Goal: Task Accomplishment & Management: Use online tool/utility

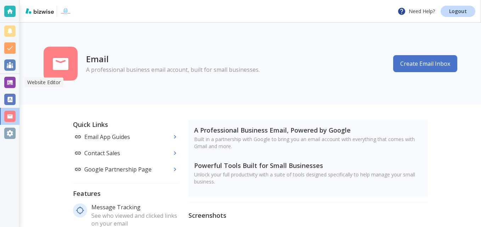
click at [9, 84] on div at bounding box center [9, 82] width 11 height 11
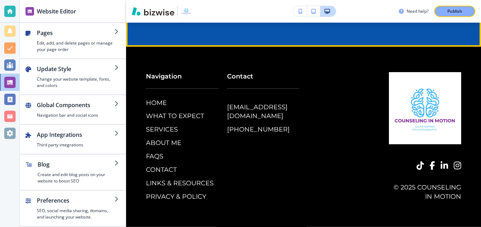
scroll to position [3249, 0]
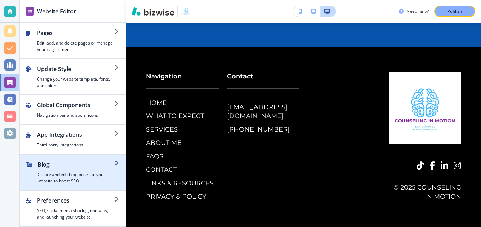
click at [62, 175] on h4 "Create and edit blog posts on your website to boost SEO" at bounding box center [76, 178] width 77 height 13
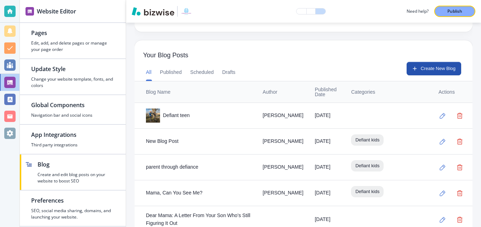
scroll to position [177, 0]
click at [436, 114] on button "button" at bounding box center [443, 115] width 14 height 14
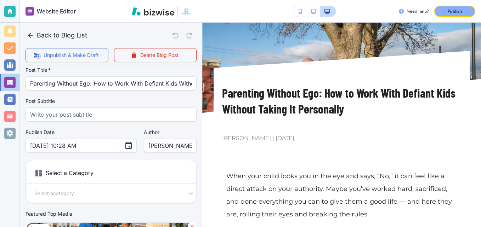
scroll to position [35, 0]
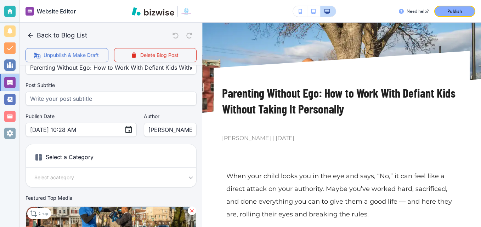
click at [80, 156] on h6 "Select a Category" at bounding box center [111, 159] width 170 height 18
click at [40, 158] on icon at bounding box center [38, 157] width 6 height 6
click at [76, 0] on body "Website Editor Pages Edit, add, and delete pages or manage your page order Upda…" at bounding box center [240, 0] width 481 height 0
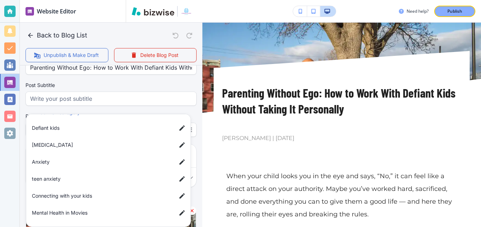
scroll to position [0, 0]
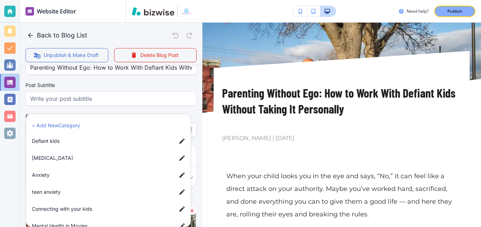
click at [60, 142] on span "Defiant kids" at bounding box center [101, 141] width 139 height 8
type input "a85ec54a1e65b5c74c8cd"
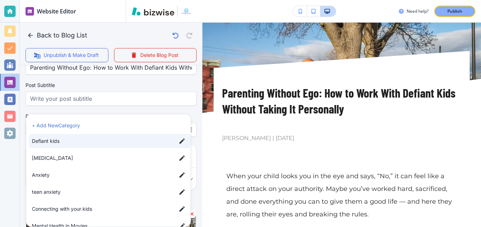
click at [138, 81] on div at bounding box center [240, 113] width 481 height 227
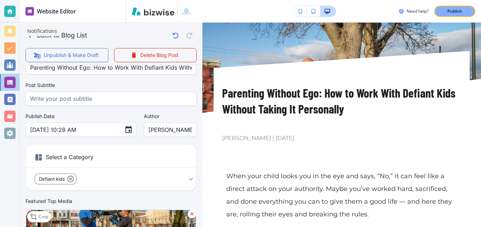
click at [27, 34] on p "Notifications" at bounding box center [42, 31] width 30 height 7
click at [29, 35] on icon "button" at bounding box center [30, 35] width 5 height 5
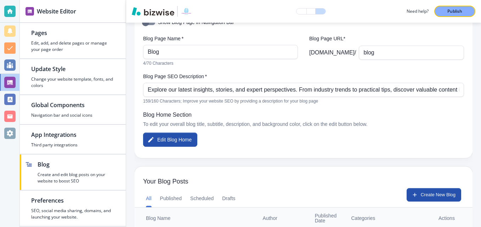
scroll to position [142, 0]
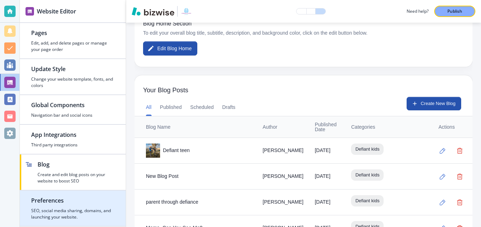
click at [86, 211] on h4 "SEO, social media sharing, domains, and launching your website." at bounding box center [72, 214] width 83 height 13
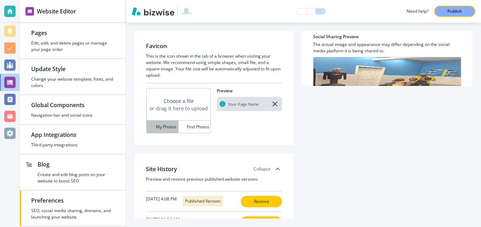
scroll to position [0, 0]
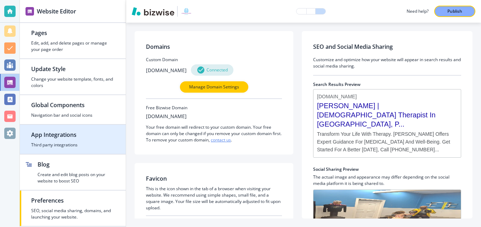
click at [62, 138] on h2 "App Integrations" at bounding box center [72, 135] width 83 height 8
